Goal: Task Accomplishment & Management: Manage account settings

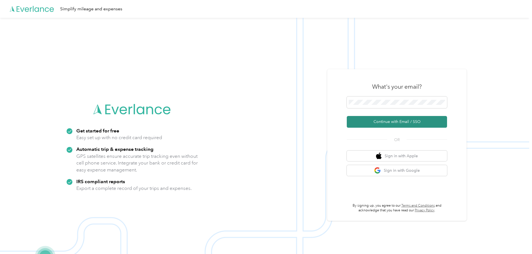
click at [392, 122] on button "Continue with Email / SSO" at bounding box center [396, 122] width 100 height 12
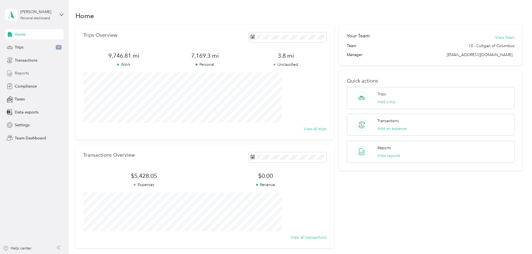
click at [20, 74] on span "Reports" at bounding box center [22, 73] width 14 height 6
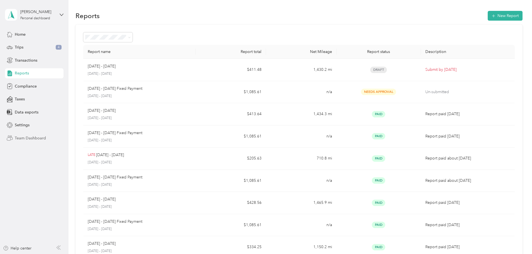
click at [27, 138] on span "Team Dashboard" at bounding box center [30, 138] width 31 height 6
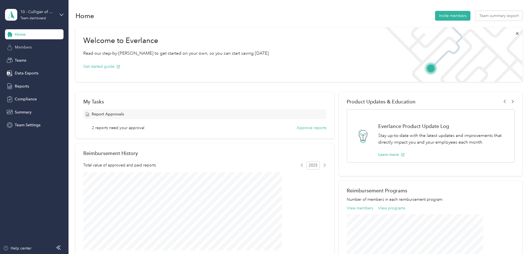
click at [26, 49] on span "Members" at bounding box center [23, 47] width 17 height 6
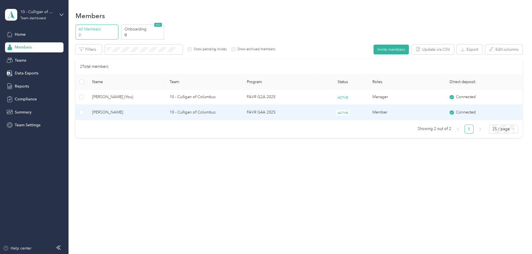
click at [156, 114] on span "[PERSON_NAME]" at bounding box center [126, 112] width 68 height 6
